Goal: Task Accomplishment & Management: Use online tool/utility

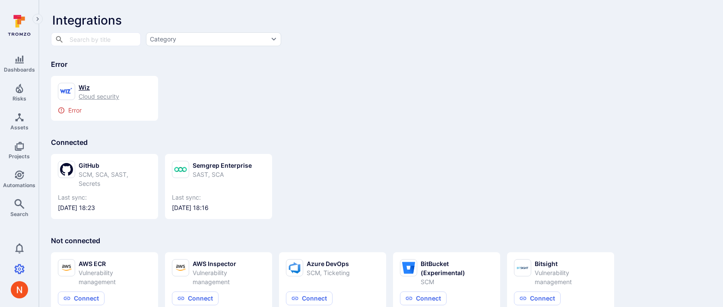
click at [71, 99] on icon at bounding box center [66, 91] width 13 height 16
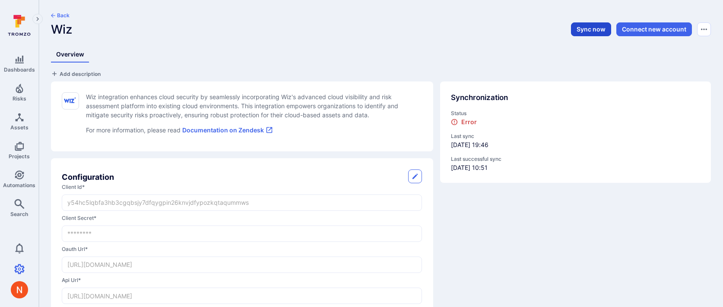
click at [586, 33] on button "Sync now" at bounding box center [591, 29] width 40 height 14
